Goal: Find specific page/section: Find specific page/section

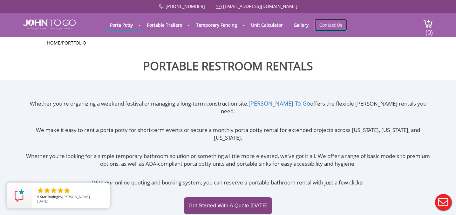
click at [326, 21] on link "Contact Us" at bounding box center [331, 25] width 32 height 12
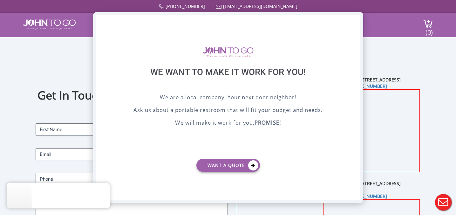
click at [354, 21] on div "X" at bounding box center [355, 20] width 10 height 11
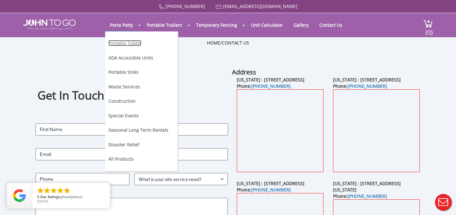
click at [126, 42] on link "Portable Toilets" at bounding box center [124, 43] width 33 height 6
